Goal: Information Seeking & Learning: Learn about a topic

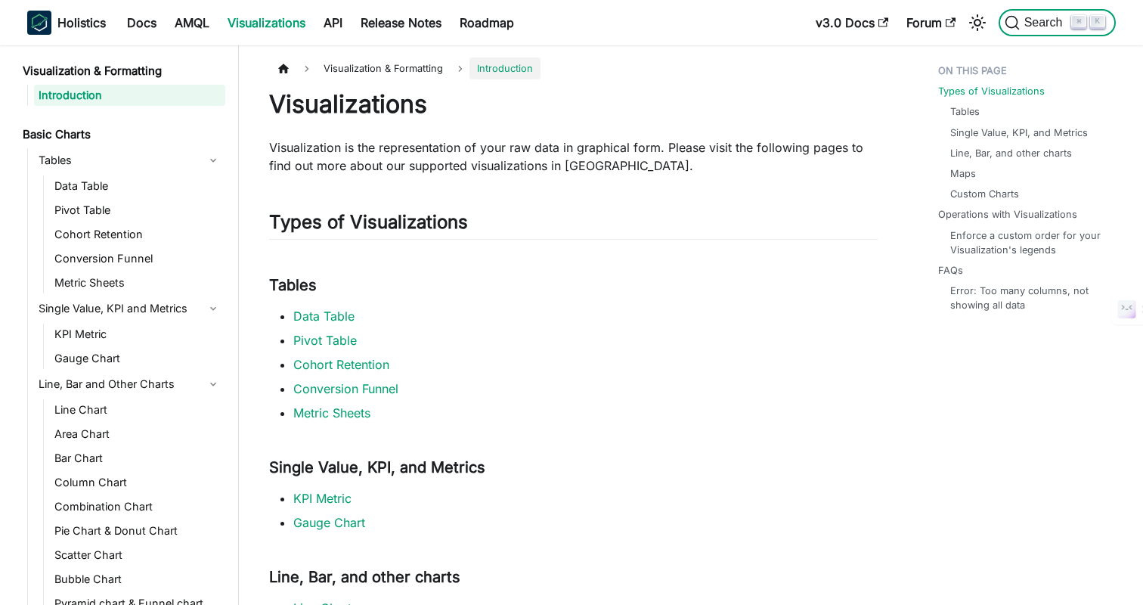
click at [1031, 24] on span "Search" at bounding box center [1046, 23] width 52 height 14
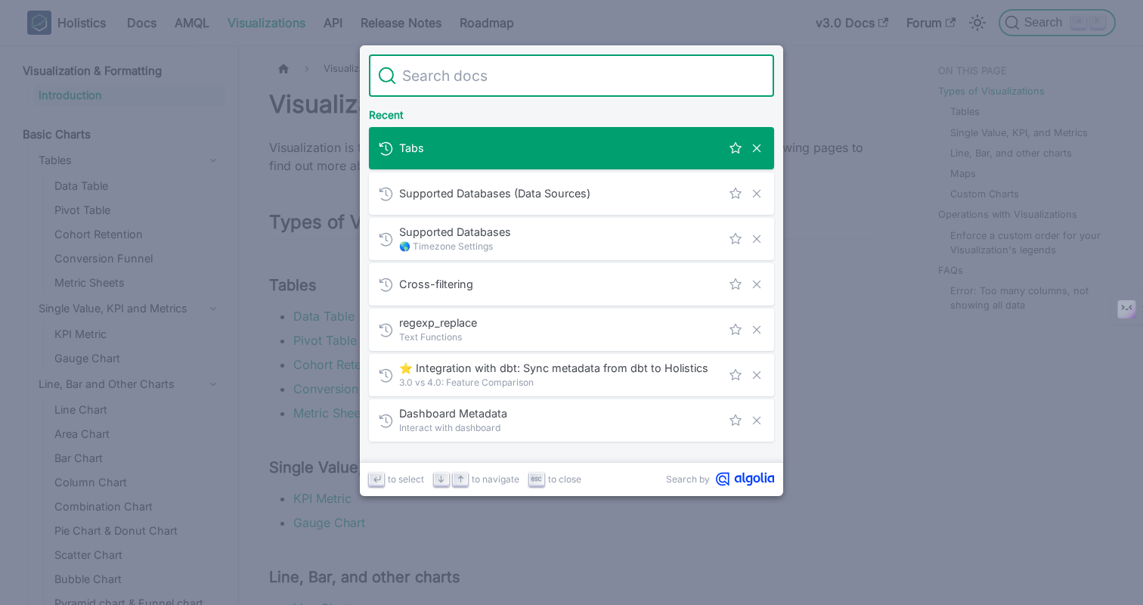
type input "m"
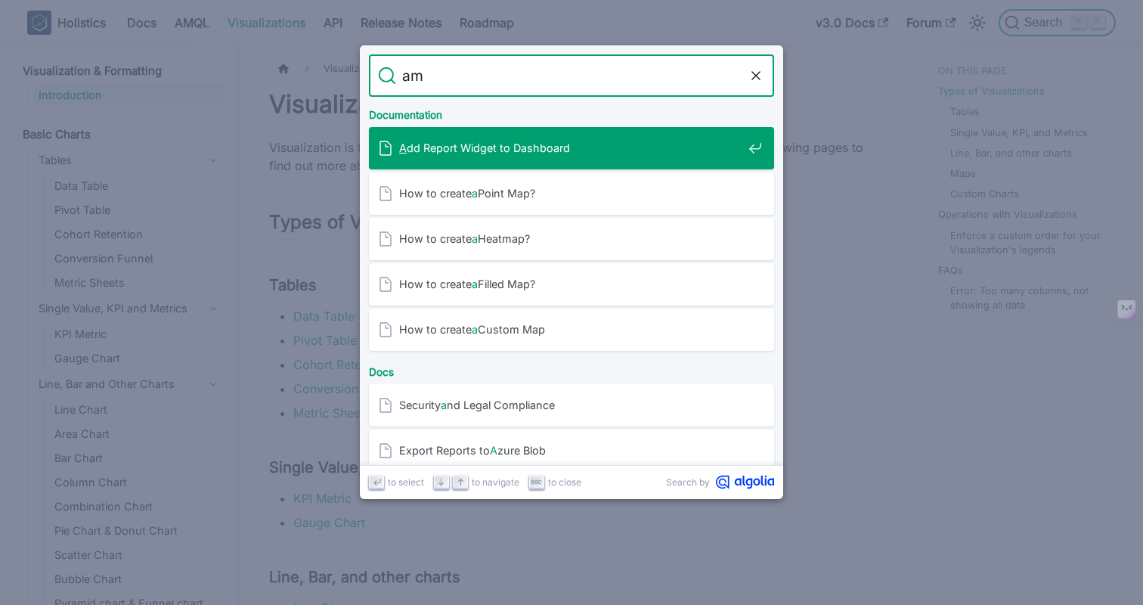
type input "aml"
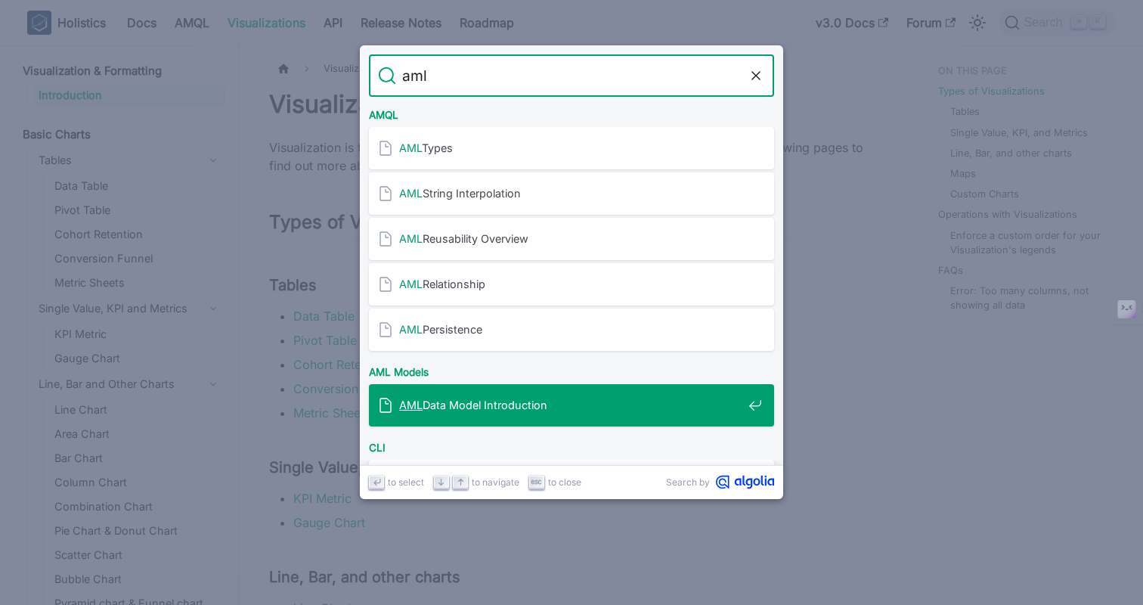
click at [438, 406] on span "AML Data Model Introduction" at bounding box center [570, 405] width 343 height 14
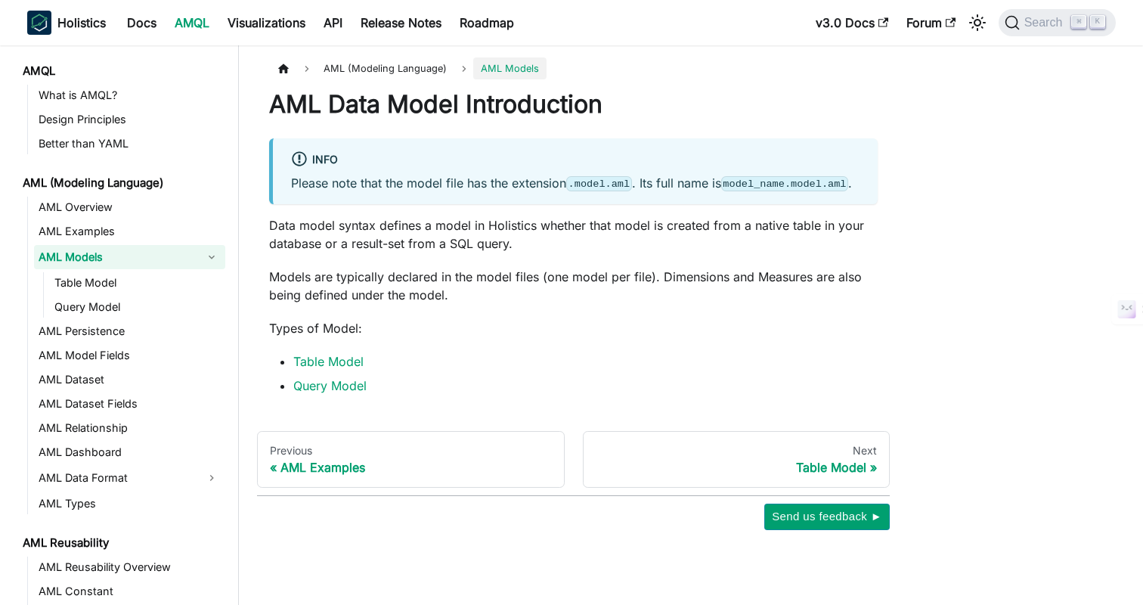
click at [546, 370] on li "Table Model" at bounding box center [585, 361] width 584 height 18
click at [314, 369] on link "Table Model" at bounding box center [328, 361] width 70 height 15
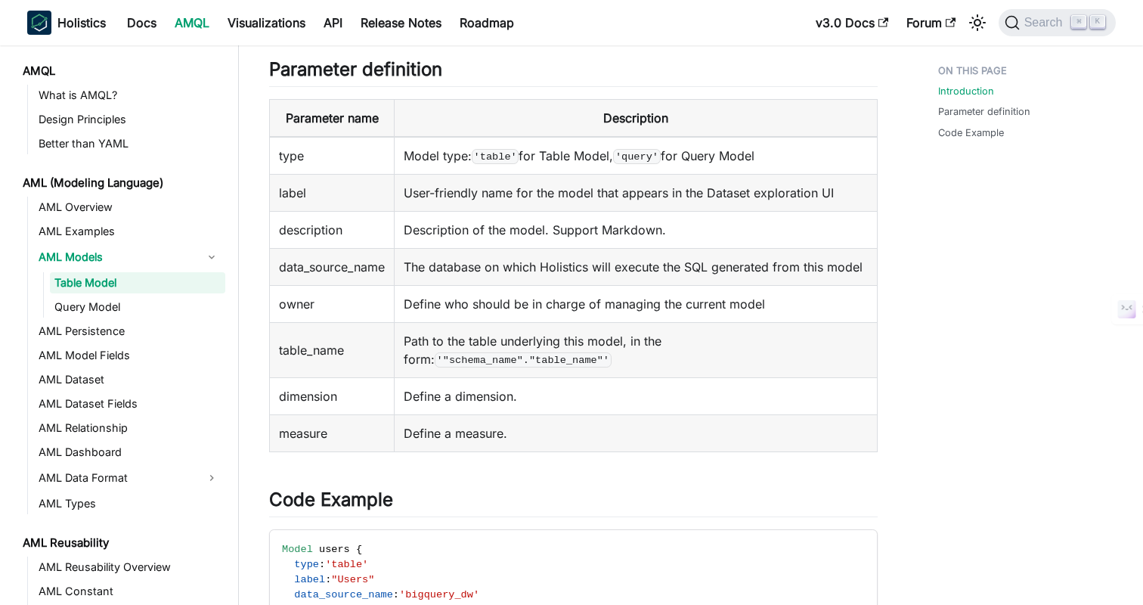
scroll to position [346, 0]
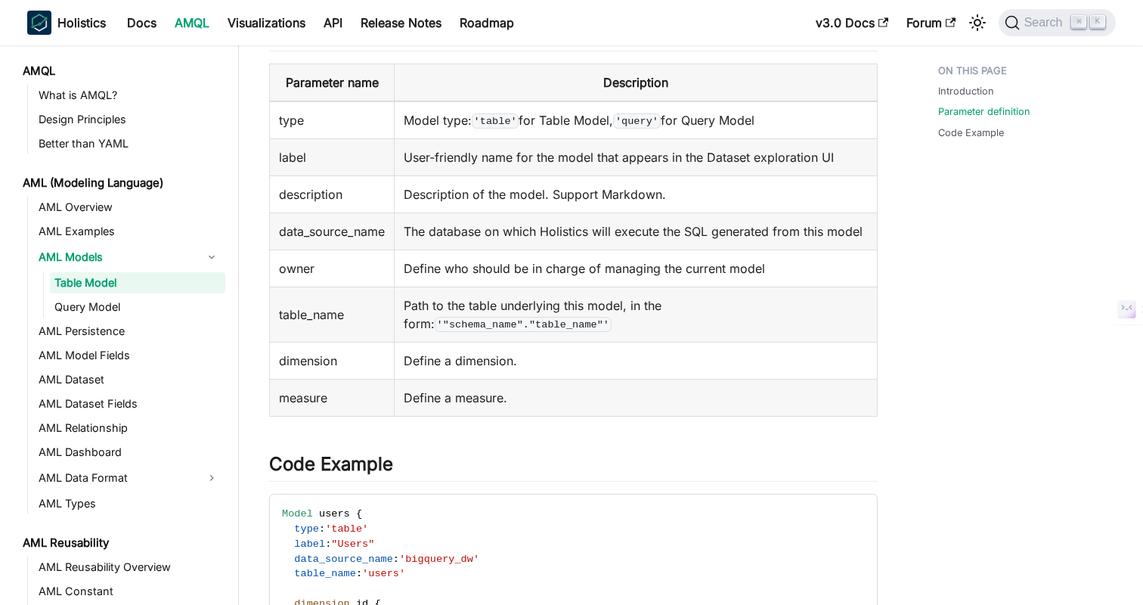
click at [349, 413] on td "measure" at bounding box center [332, 397] width 125 height 37
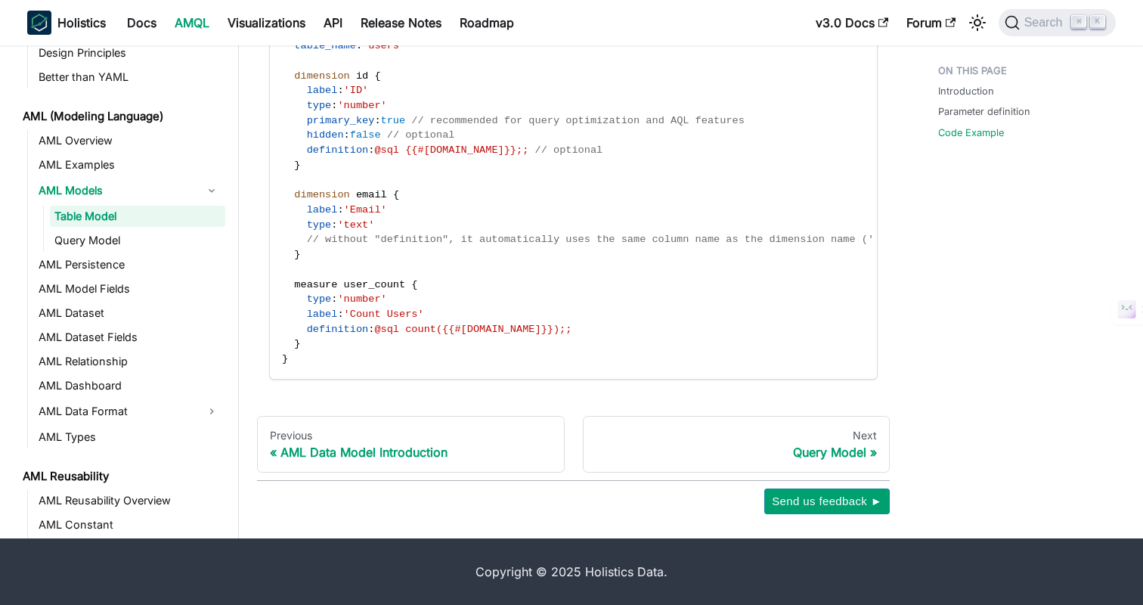
scroll to position [0, 0]
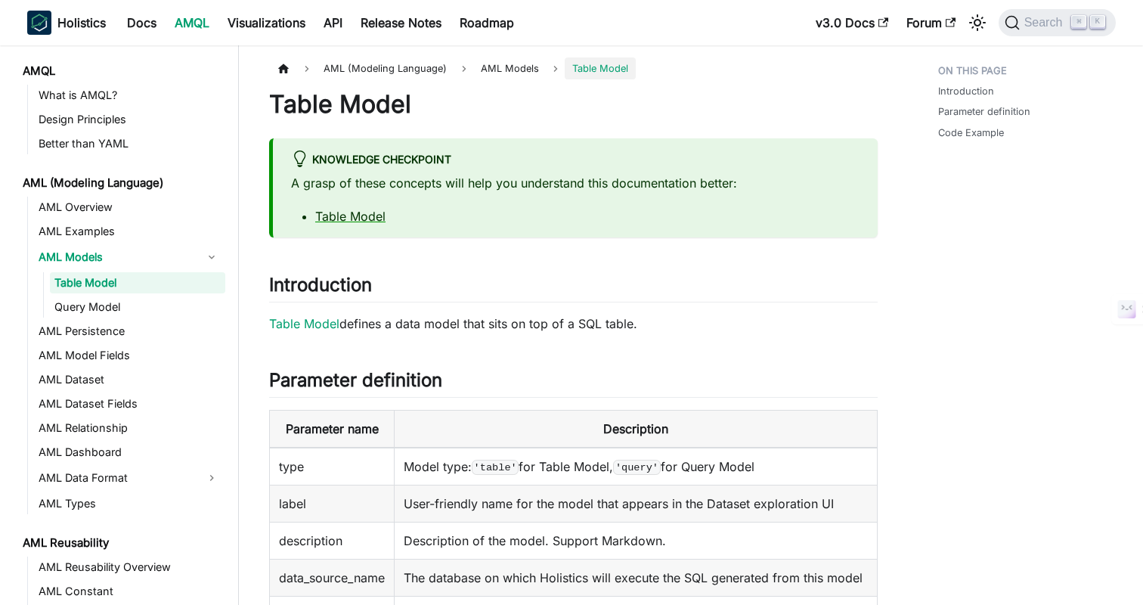
click at [86, 473] on link "AML Data Format" at bounding box center [116, 478] width 164 height 24
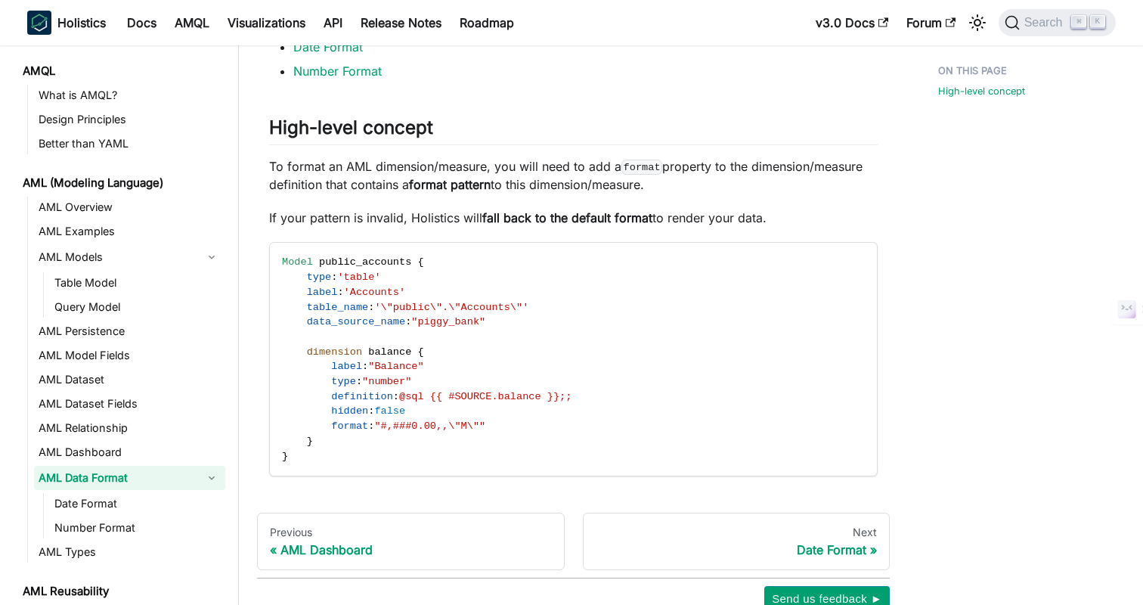
scroll to position [283, 0]
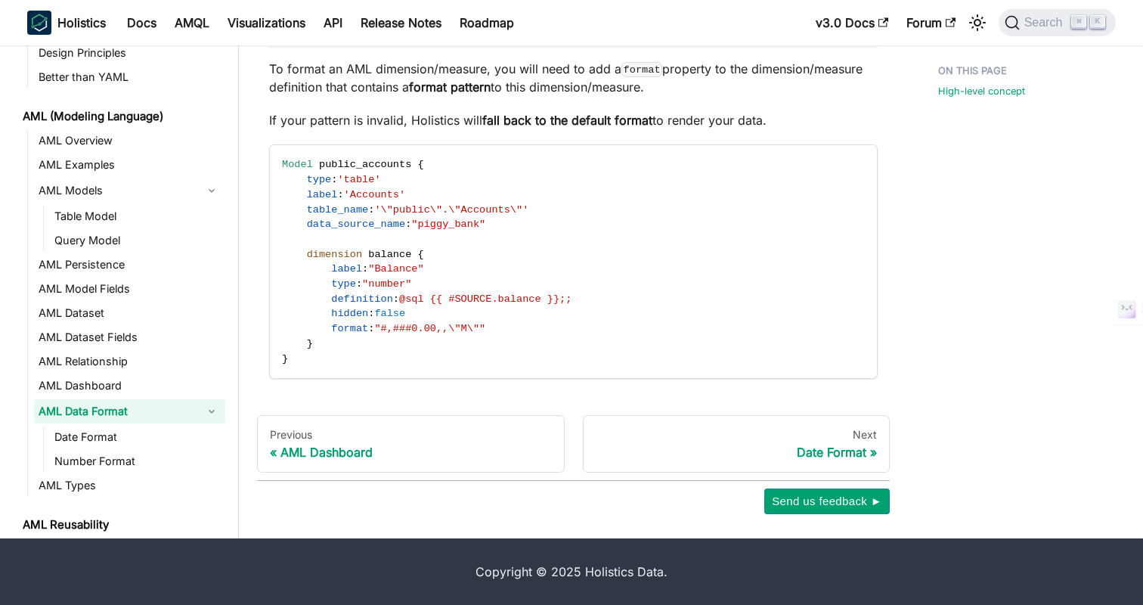
click at [984, 318] on div "High-level concept" at bounding box center [1019, 144] width 223 height 739
click at [992, 272] on div "High-level concept" at bounding box center [1019, 144] width 223 height 739
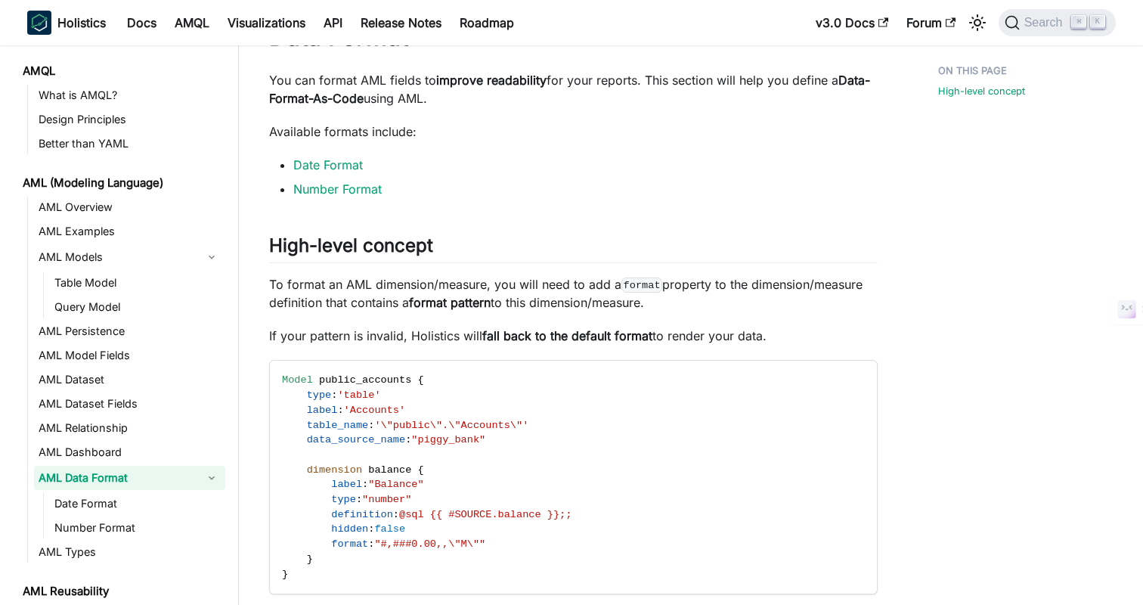
scroll to position [0, 0]
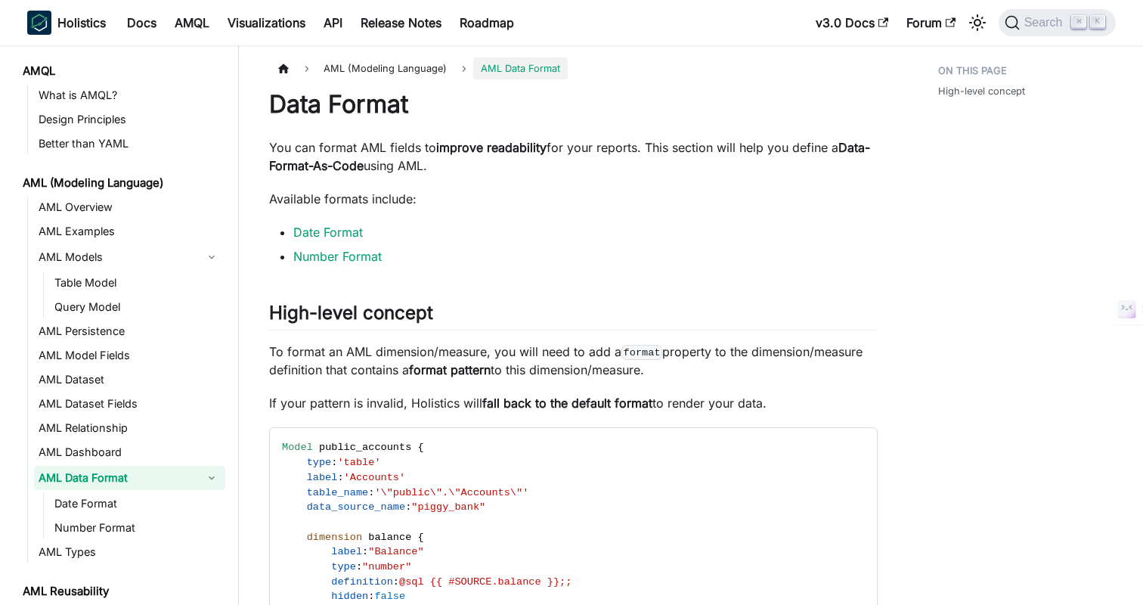
click at [465, 250] on li "Number Format" at bounding box center [585, 256] width 584 height 18
click at [494, 240] on li "Date Format" at bounding box center [585, 232] width 584 height 18
click at [322, 232] on link "Date Format" at bounding box center [328, 231] width 70 height 15
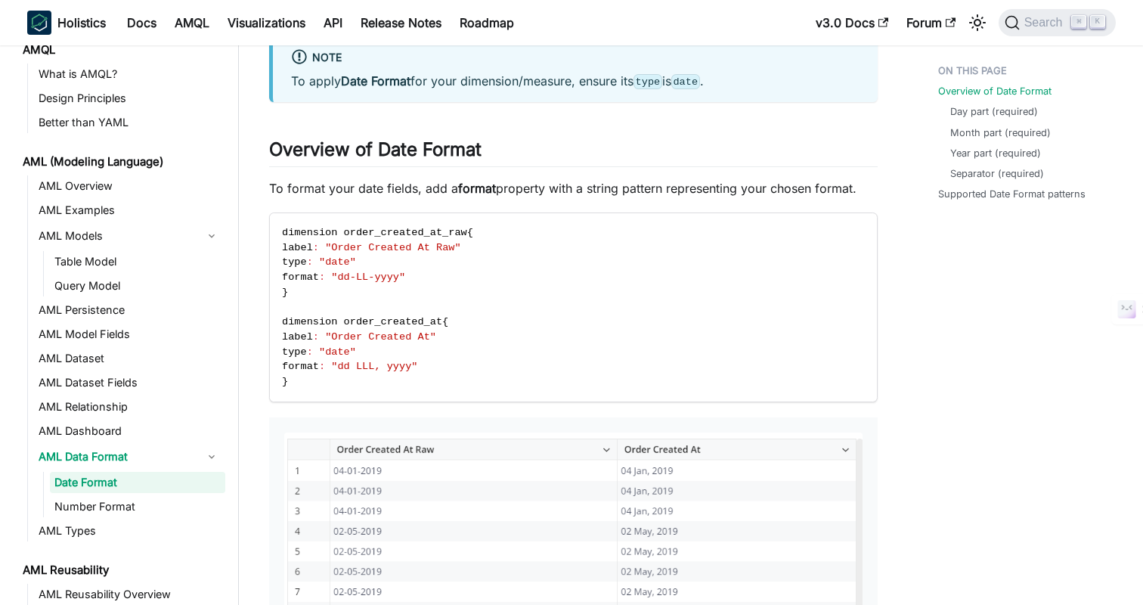
scroll to position [126, 0]
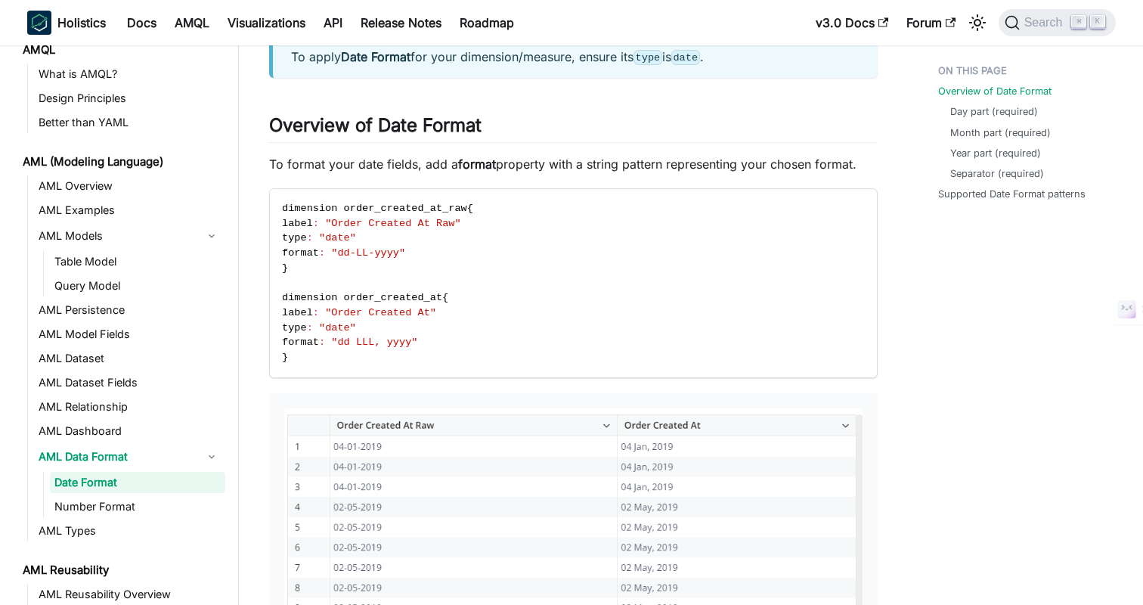
click at [596, 169] on p "To format your date fields, add a format property with a string pattern represe…" at bounding box center [573, 164] width 608 height 18
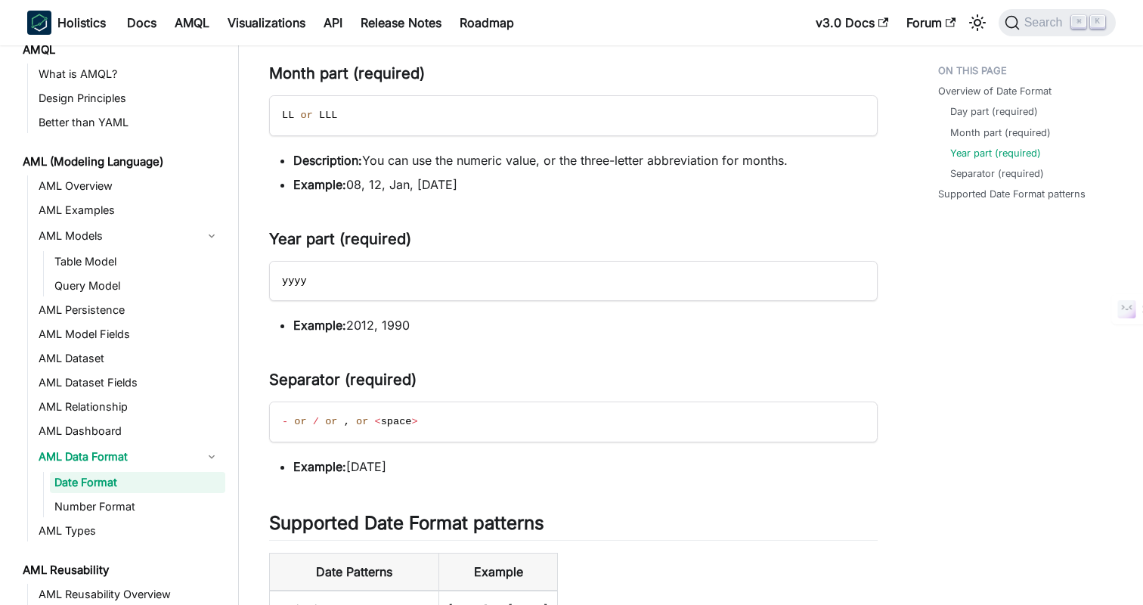
scroll to position [1191, 0]
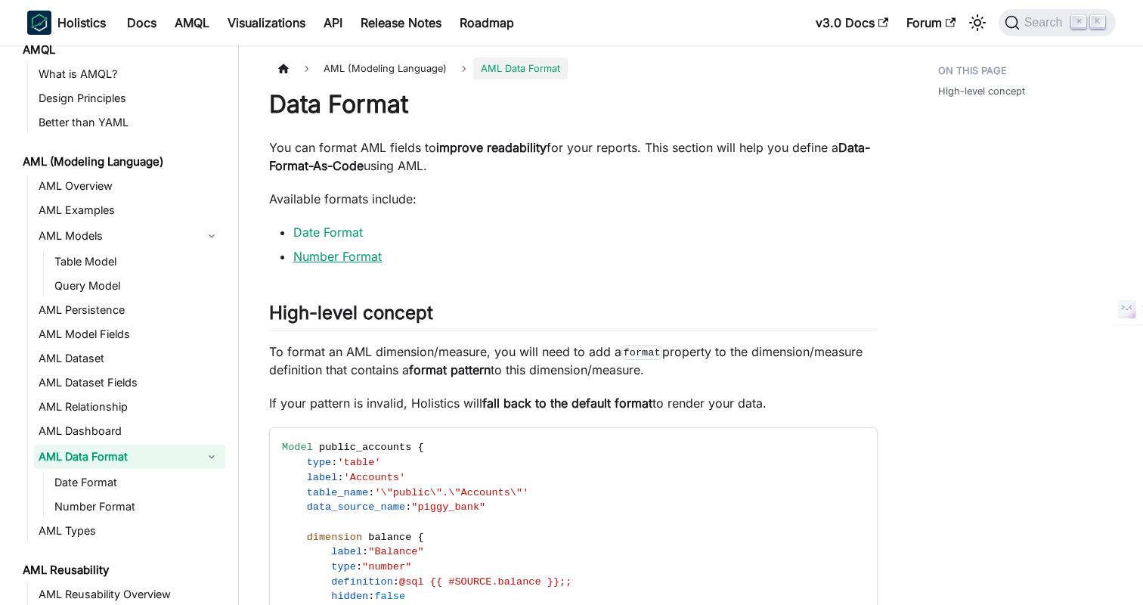
click at [324, 257] on link "Number Format" at bounding box center [337, 256] width 88 height 15
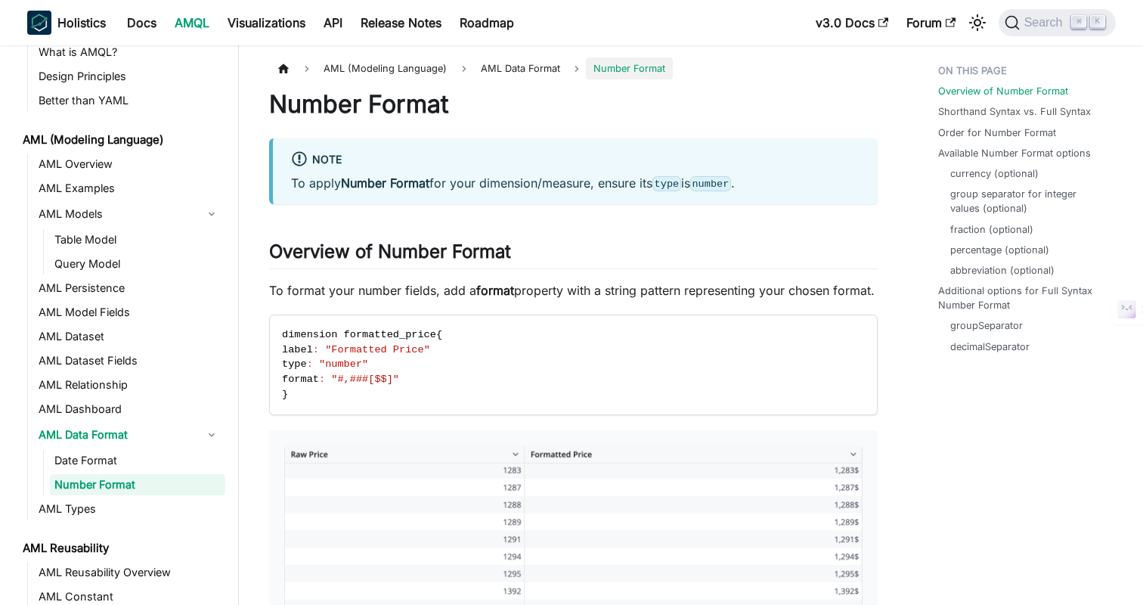
scroll to position [45, 0]
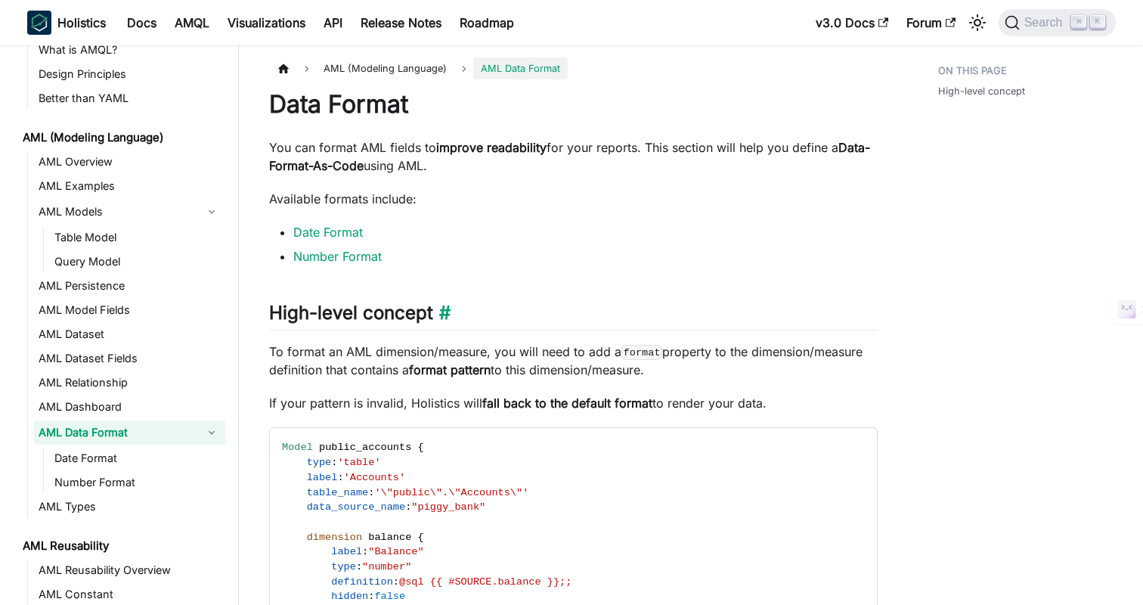
click at [729, 310] on h2 "High-level concept ​" at bounding box center [573, 316] width 608 height 29
